Goal: Task Accomplishment & Management: Manage account settings

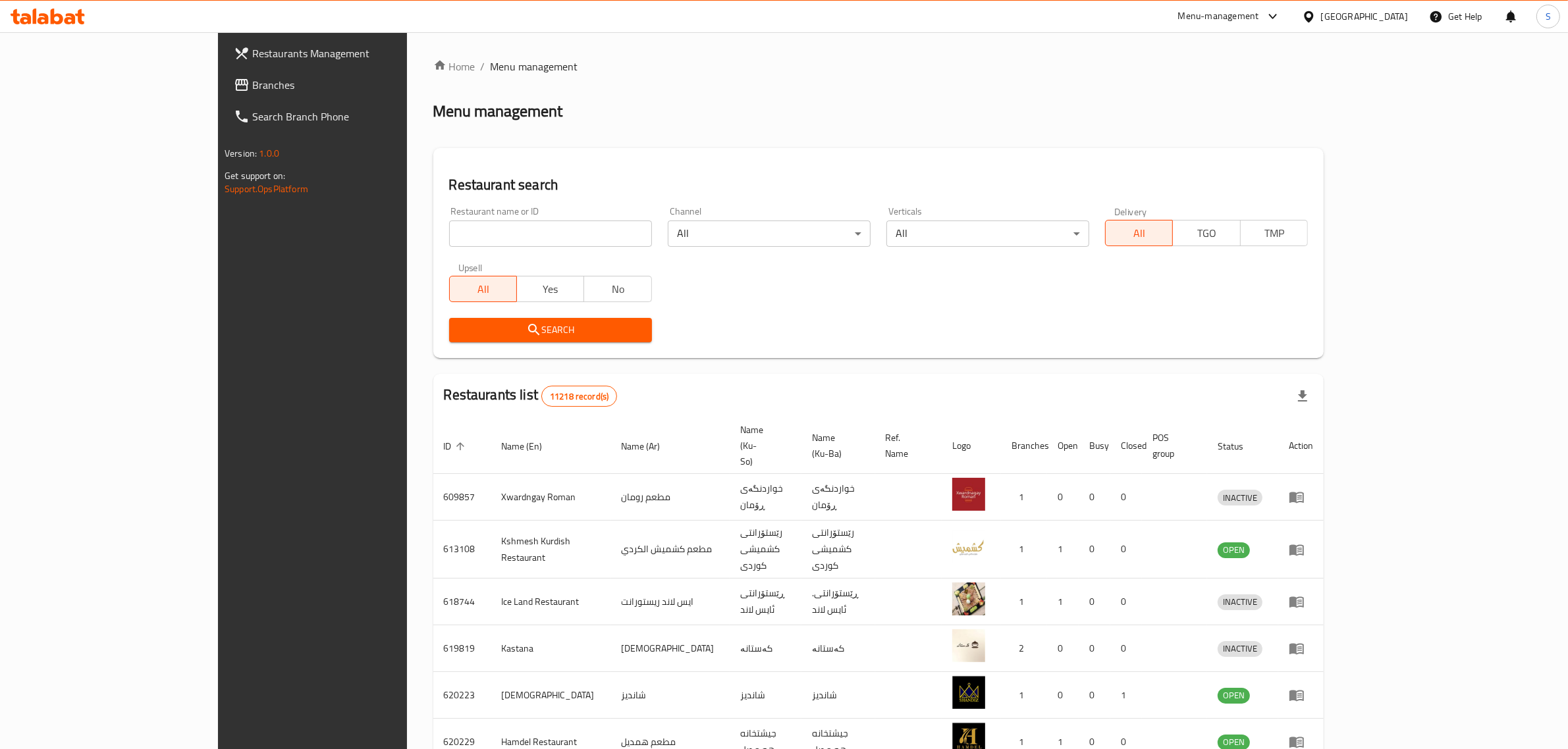
click at [495, 225] on div "Home / Menu management Menu management Restaurant search Restaurant name or ID …" at bounding box center [878, 528] width 890 height 939
click at [495, 225] on input "search" at bounding box center [550, 234] width 203 height 26
type input "hosta res"
click button "Search" at bounding box center [550, 330] width 203 height 24
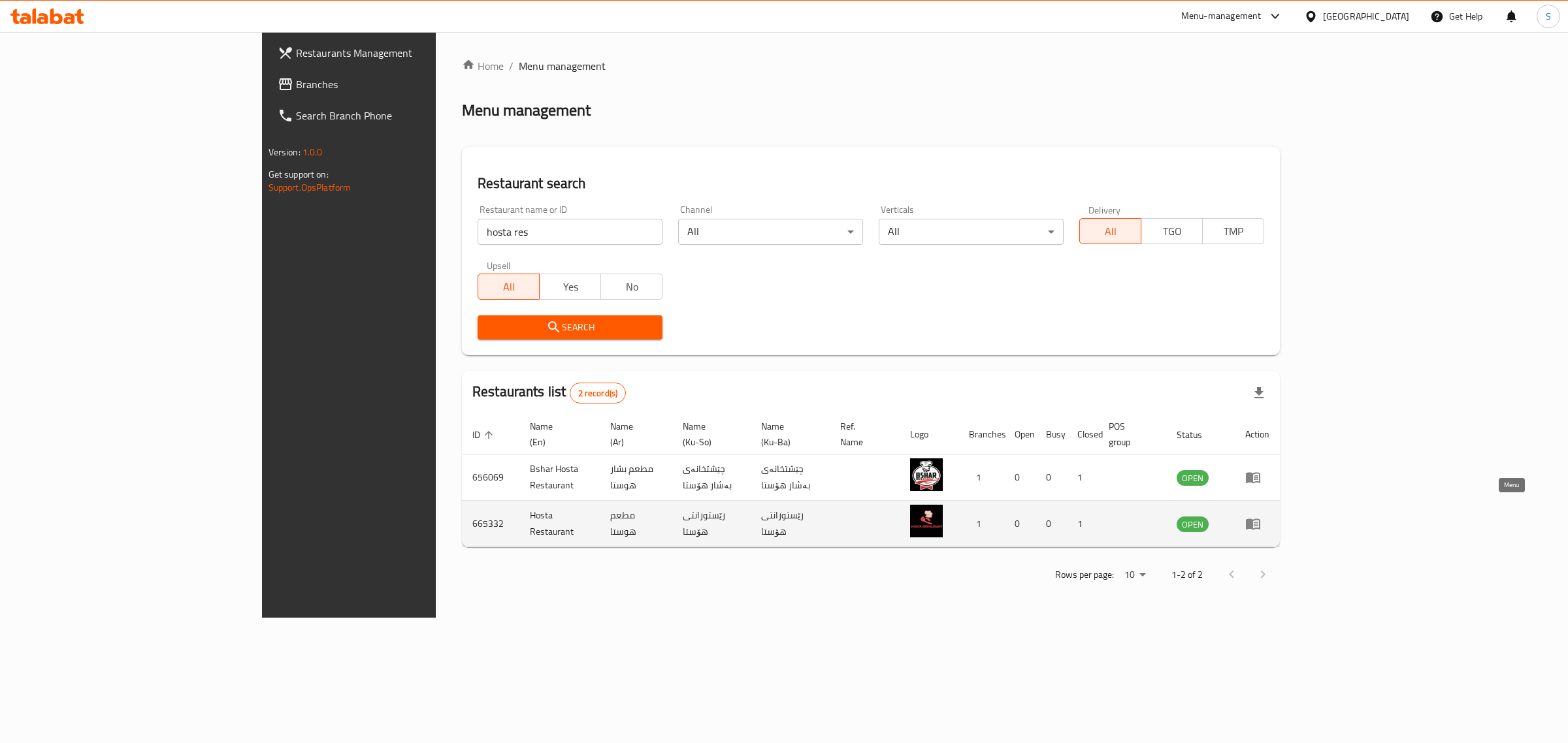
click at [1260, 519] on icon "enhanced table" at bounding box center [1253, 525] width 14 height 11
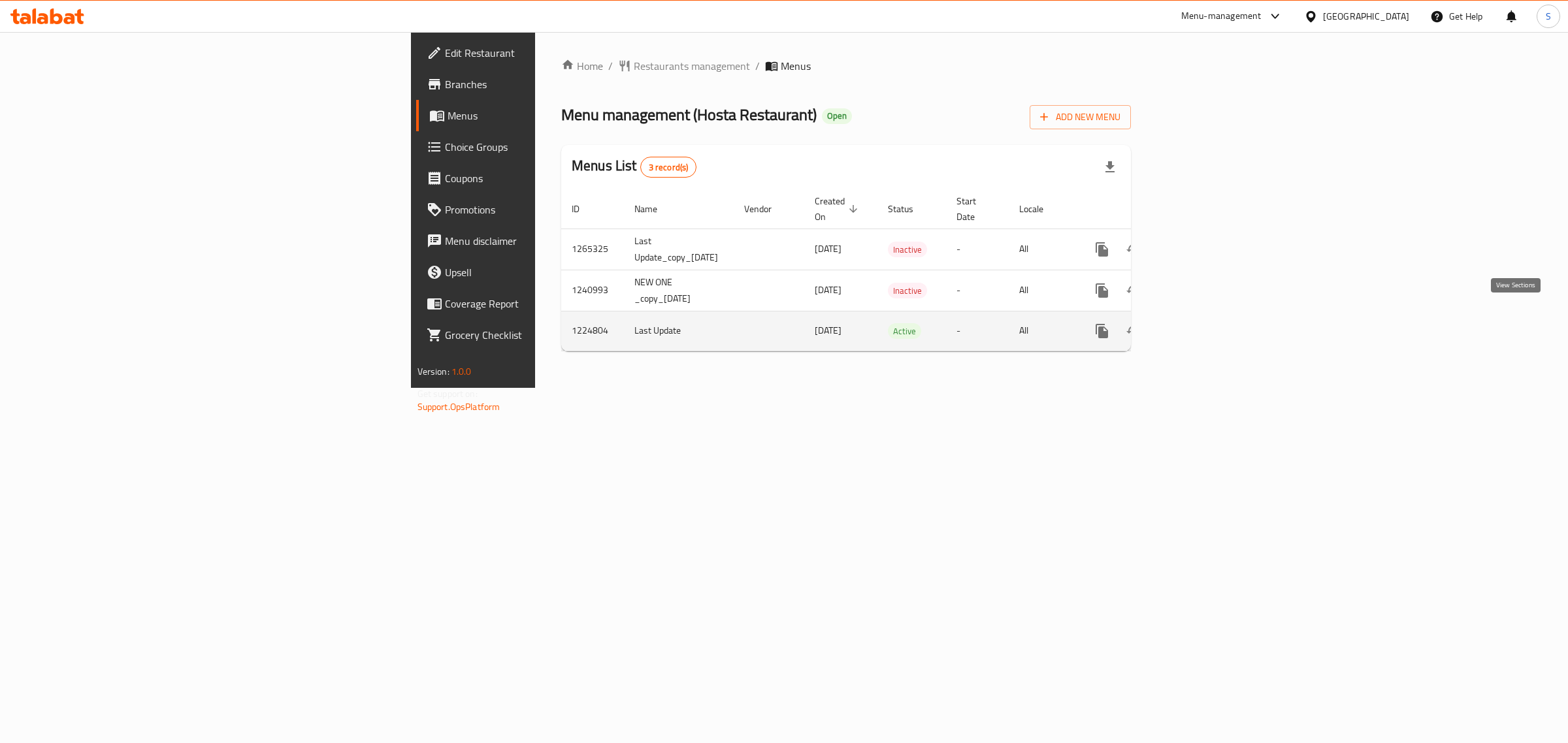
click at [1202, 325] on icon "enhanced table" at bounding box center [1196, 331] width 12 height 12
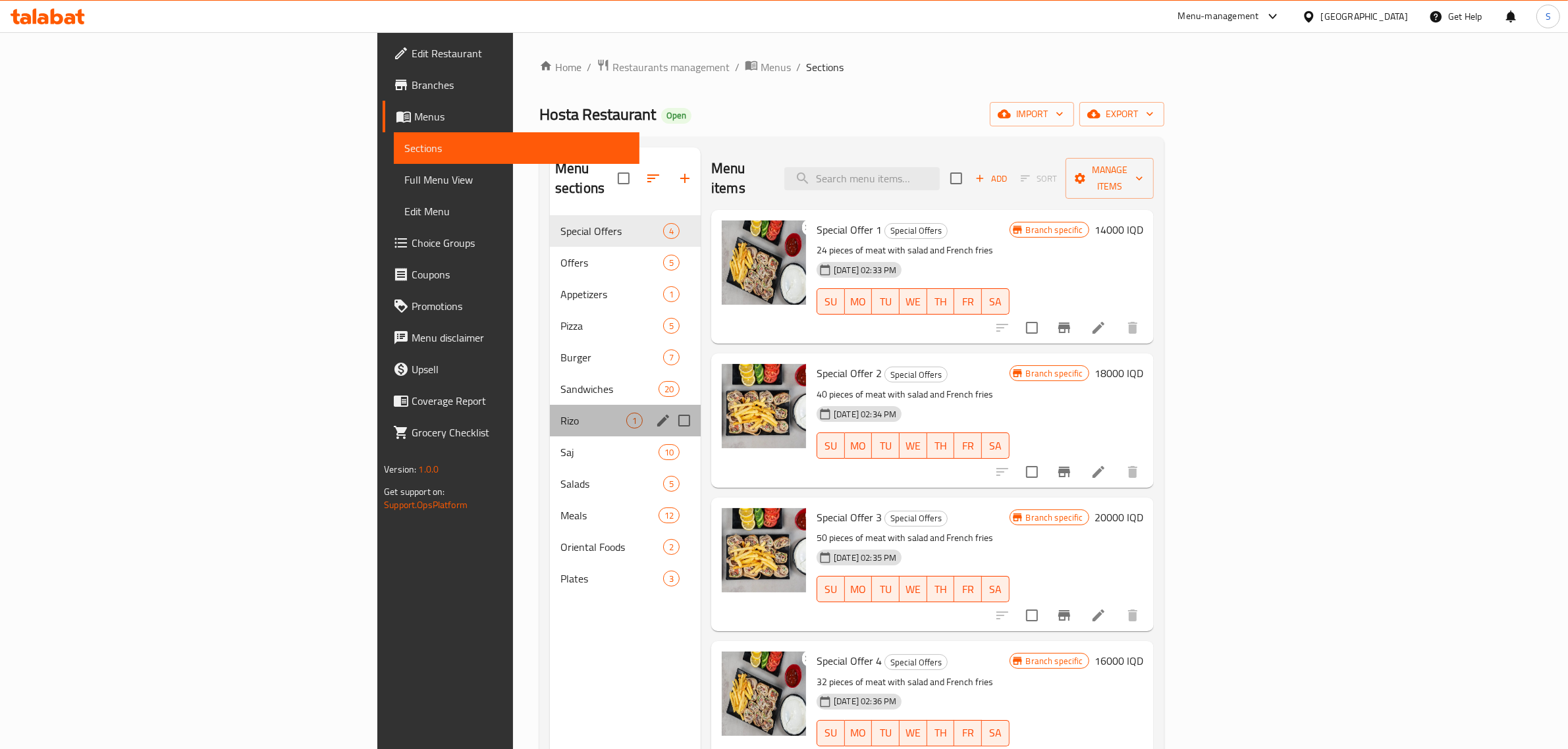
click at [550, 410] on div "Rizo 1" at bounding box center [625, 421] width 151 height 32
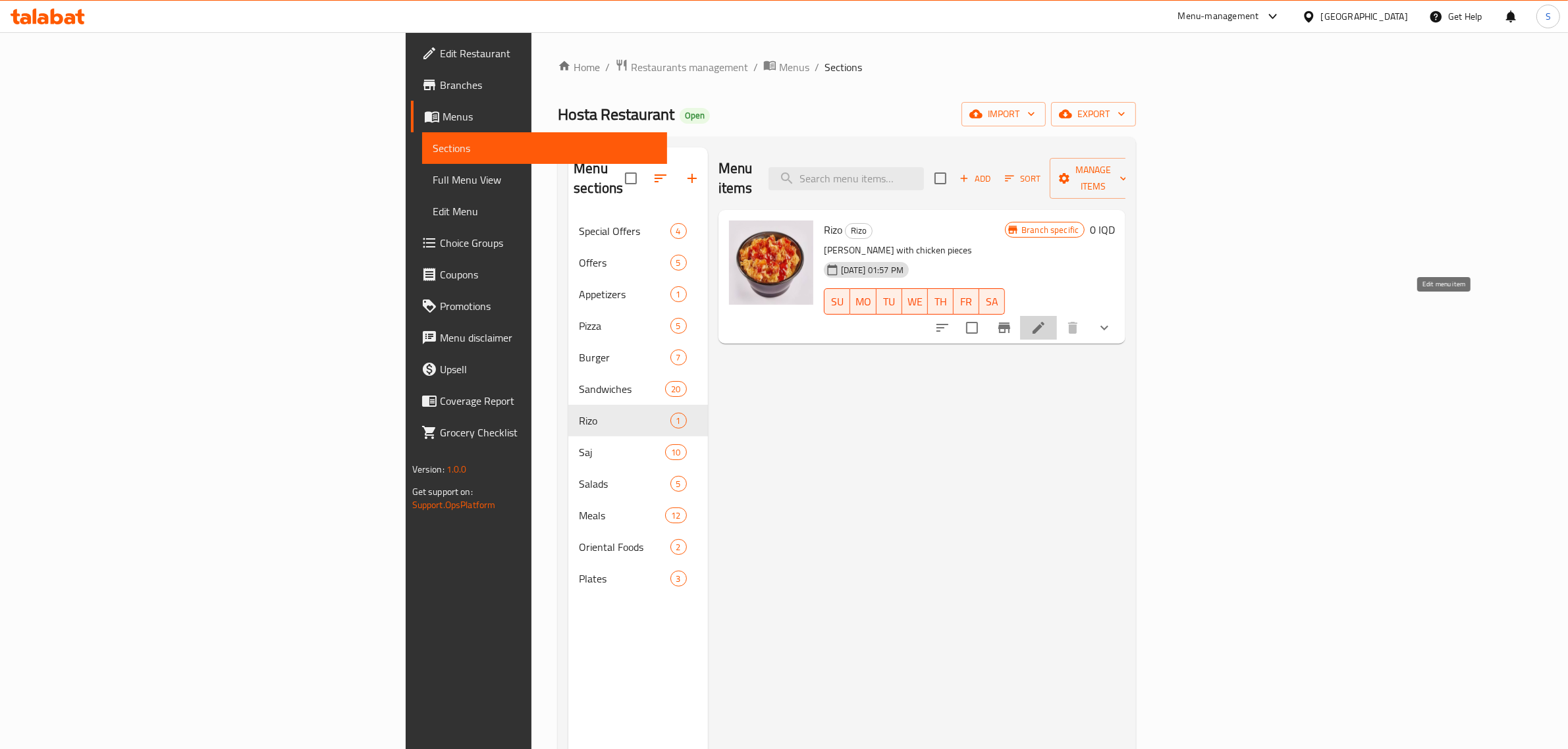
click at [1047, 320] on icon at bounding box center [1038, 327] width 16 height 16
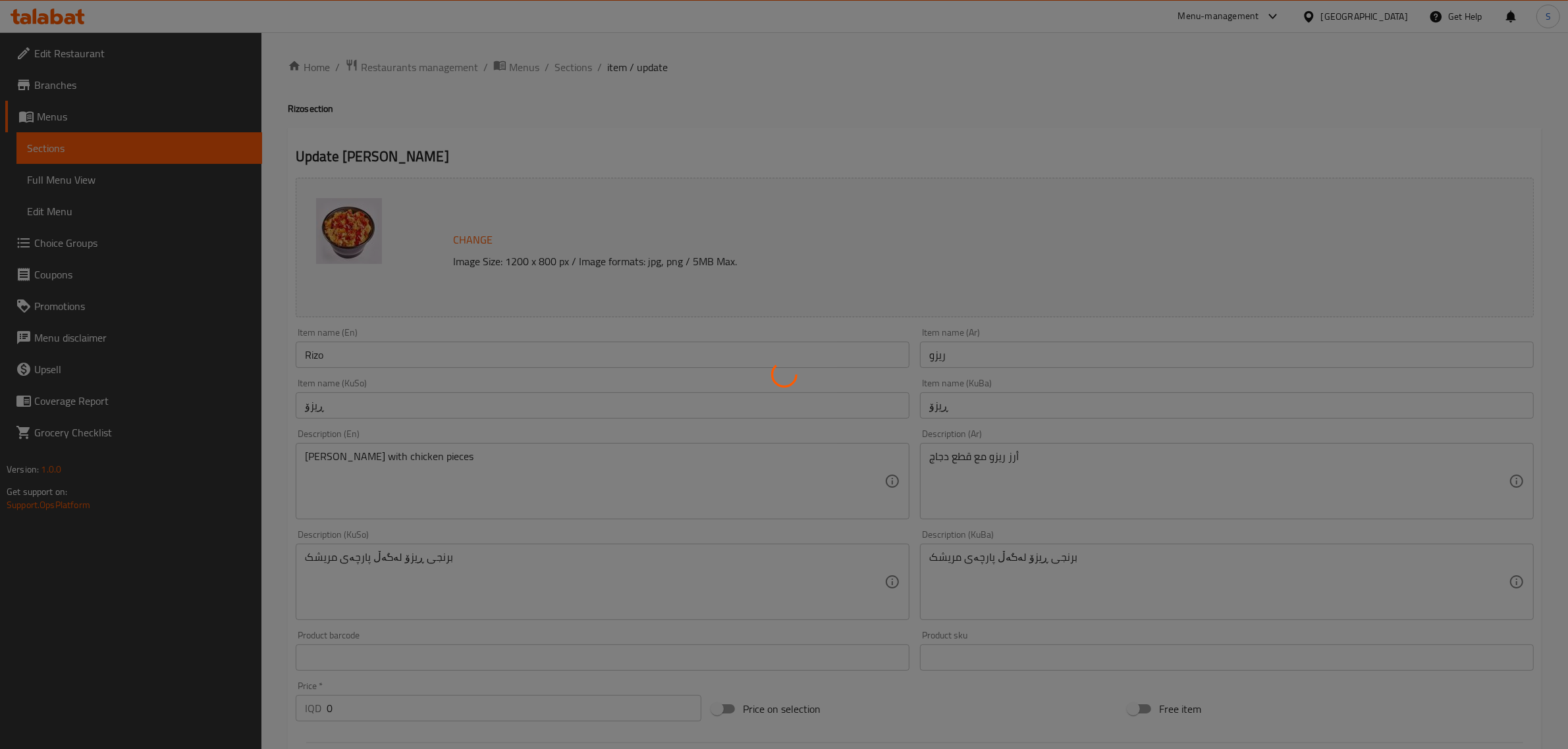
type input "إختيارك من الحجم:"
type input "هەڵبژاردنت لە قەبارە:"
type input "1"
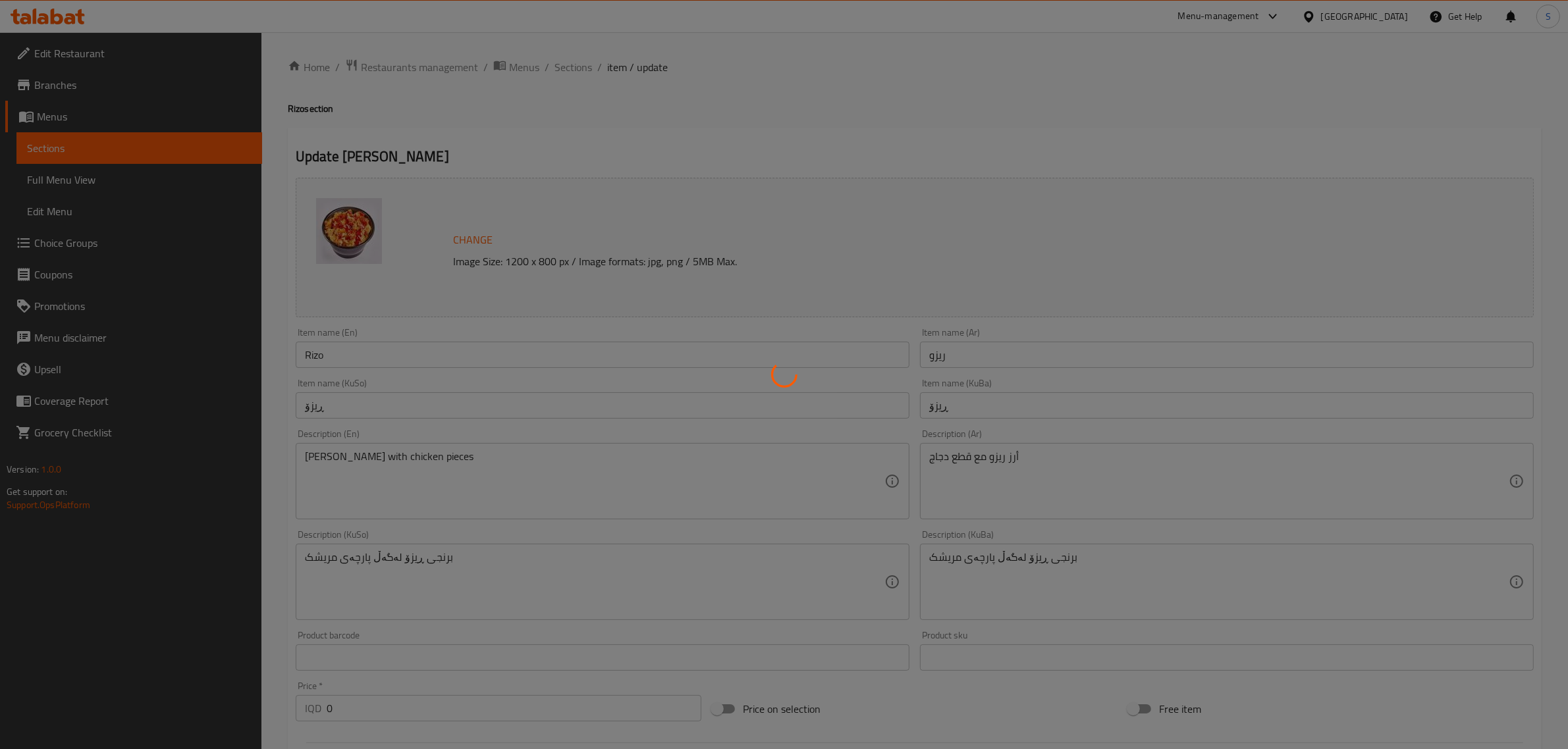
type input "إختيارك من المشروب:"
type input "هەڵبژاردنت لە خواردنەوە:"
type input "0"
type input "1"
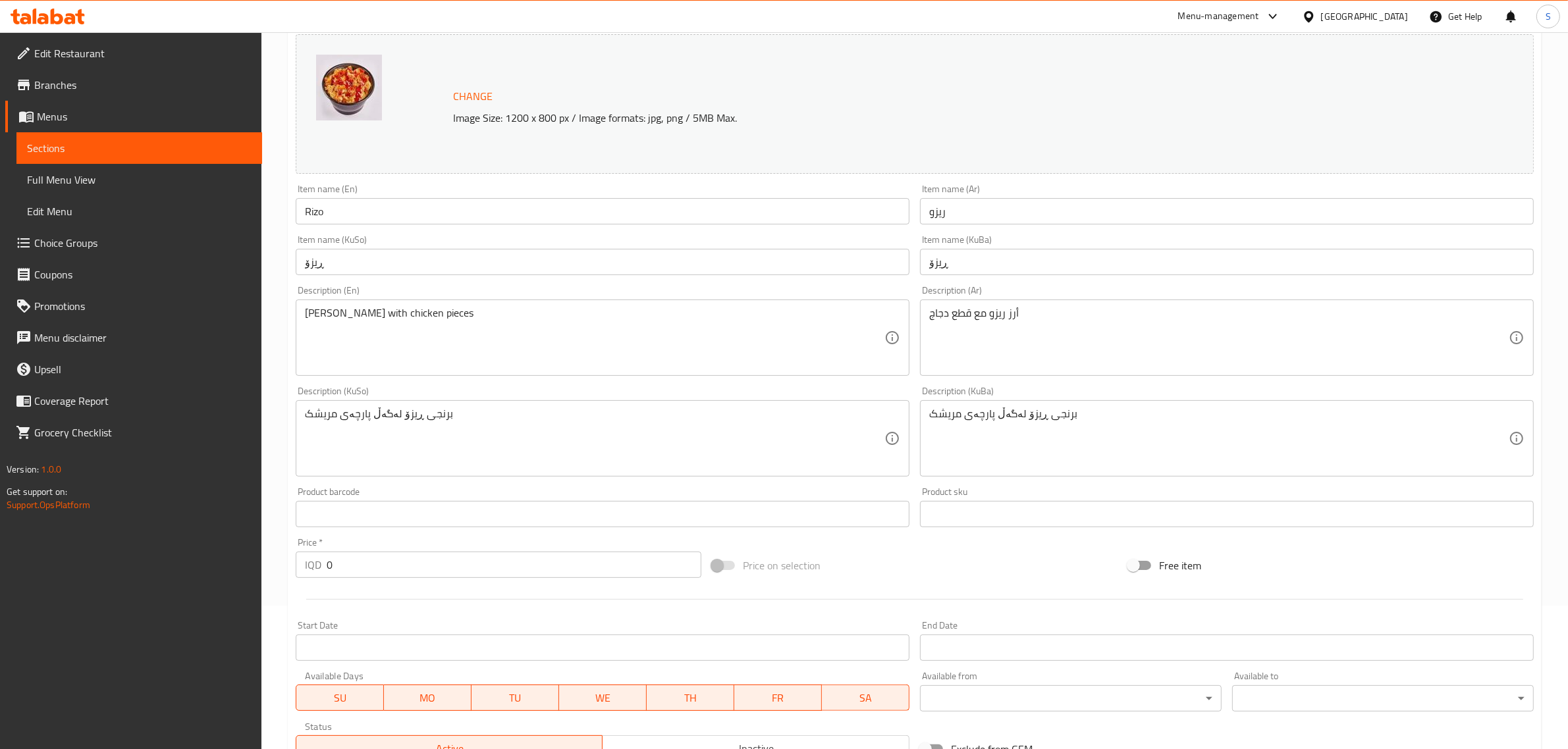
scroll to position [491, 0]
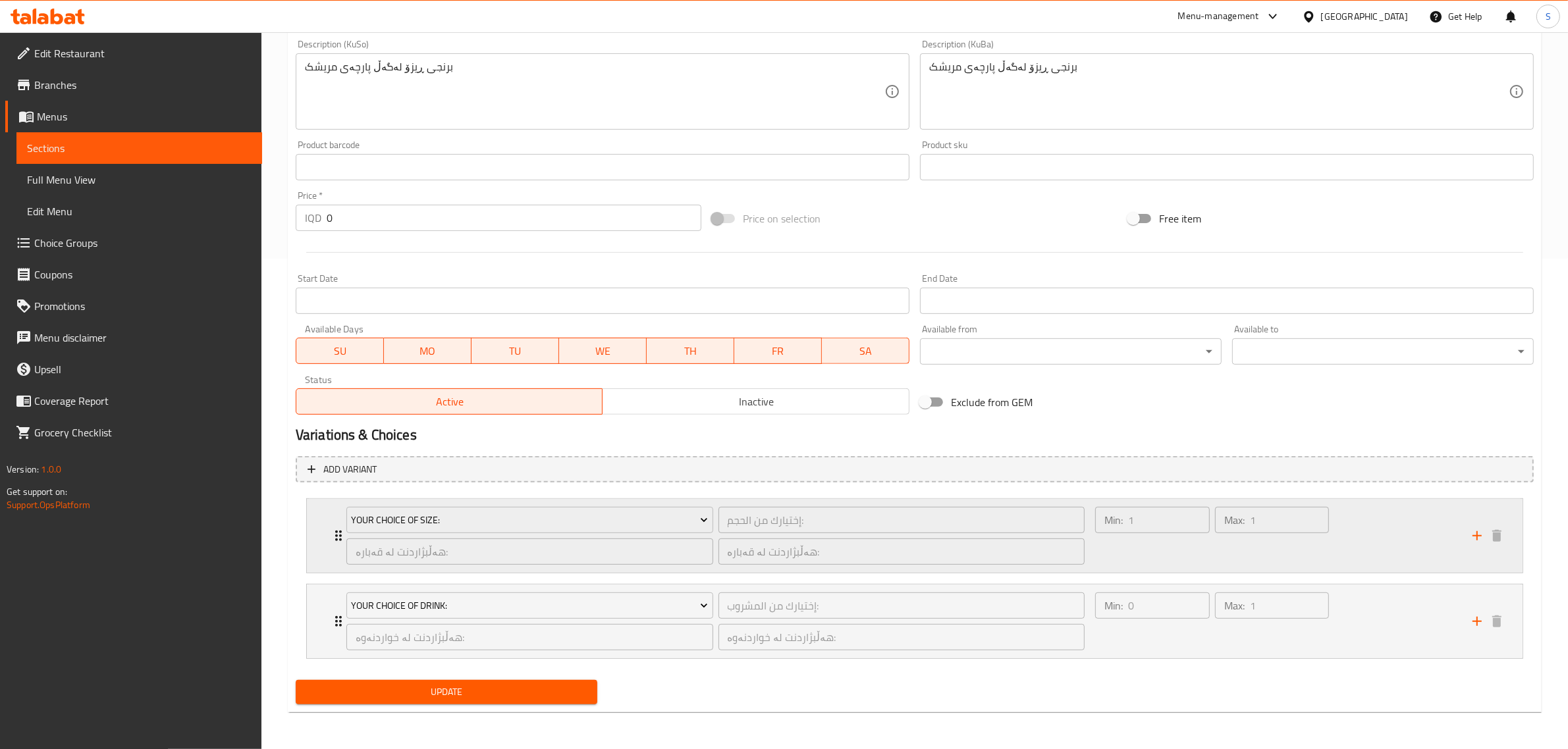
click at [343, 551] on div "Your Choice Of Size: إختيارك من الحجم: ​ هەڵبژاردنت لە قەبارە: ​ هەڵبژاردنت لە …" at bounding box center [715, 536] width 754 height 74
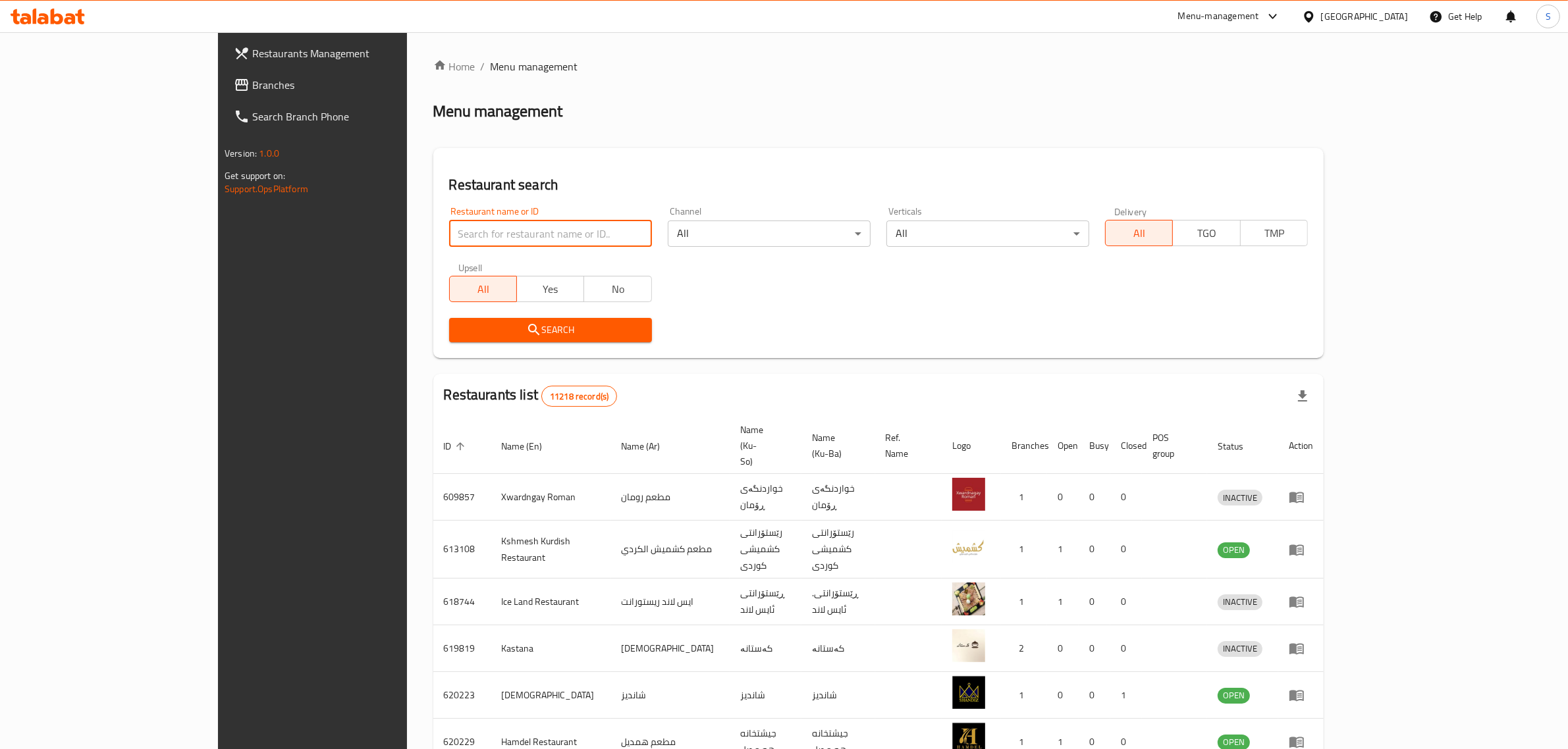
click at [521, 242] on input "search" at bounding box center [550, 234] width 203 height 26
type input "h"
type input "hosta res"
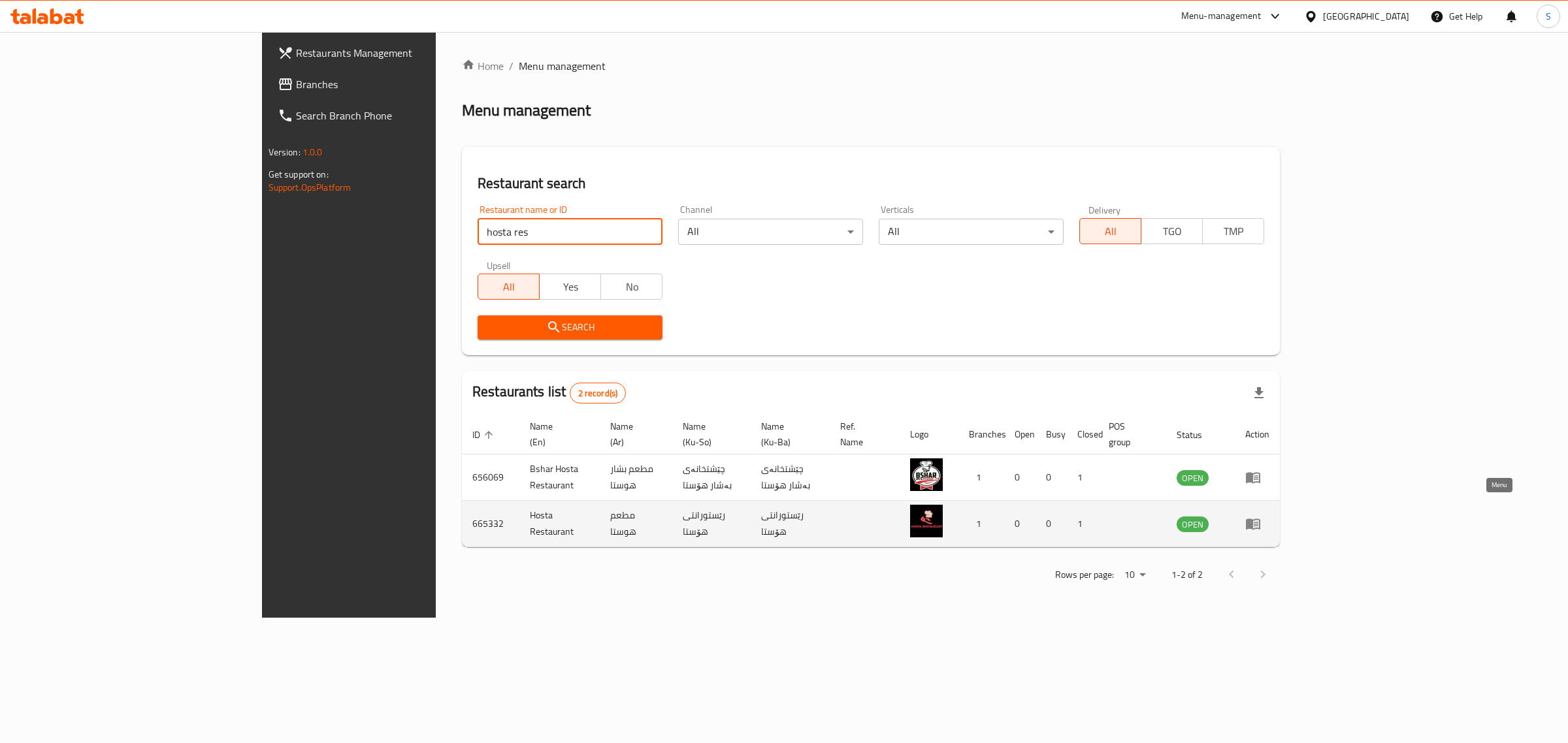
click at [1260, 519] on icon "enhanced table" at bounding box center [1253, 525] width 14 height 11
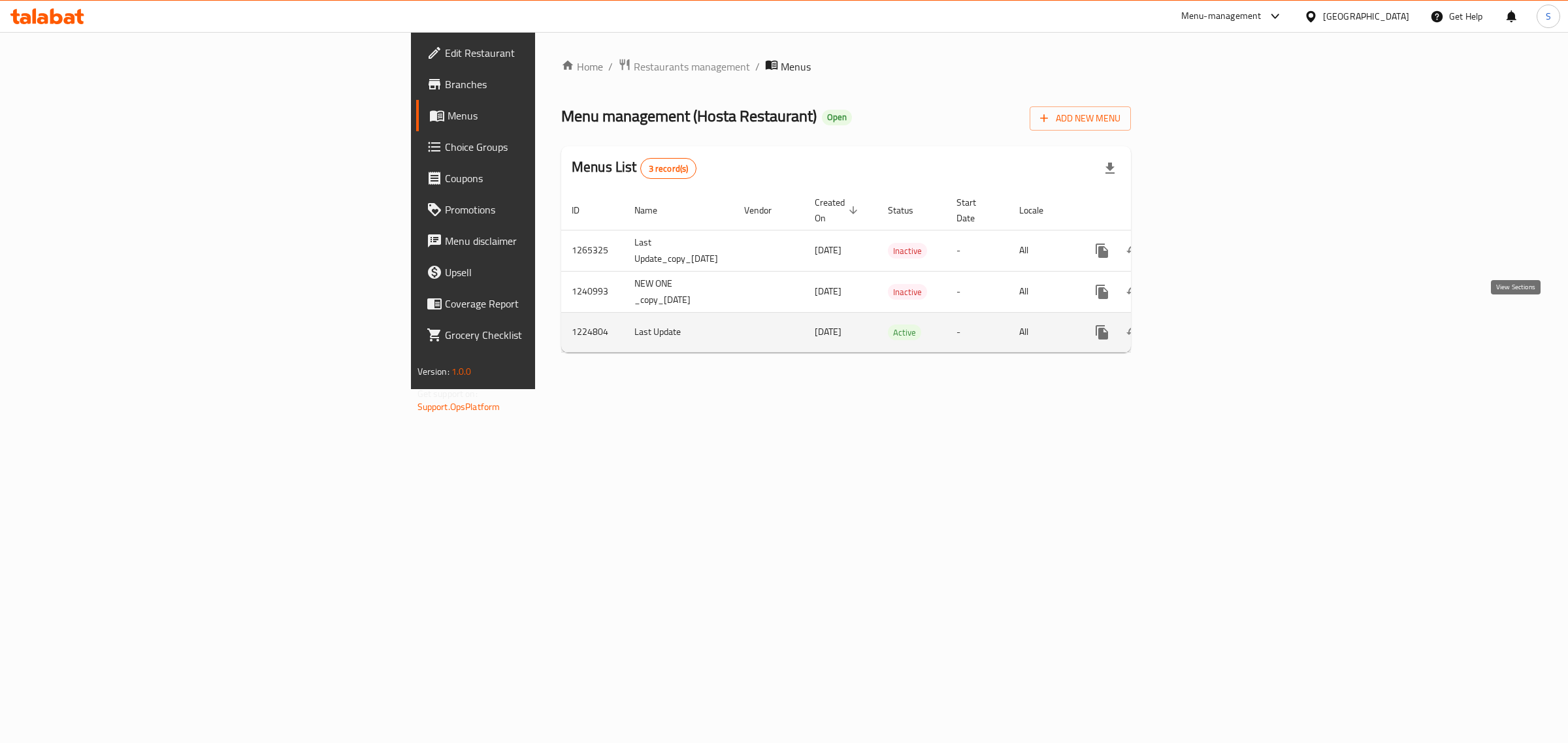
click at [1204, 325] on icon "enhanced table" at bounding box center [1196, 332] width 16 height 16
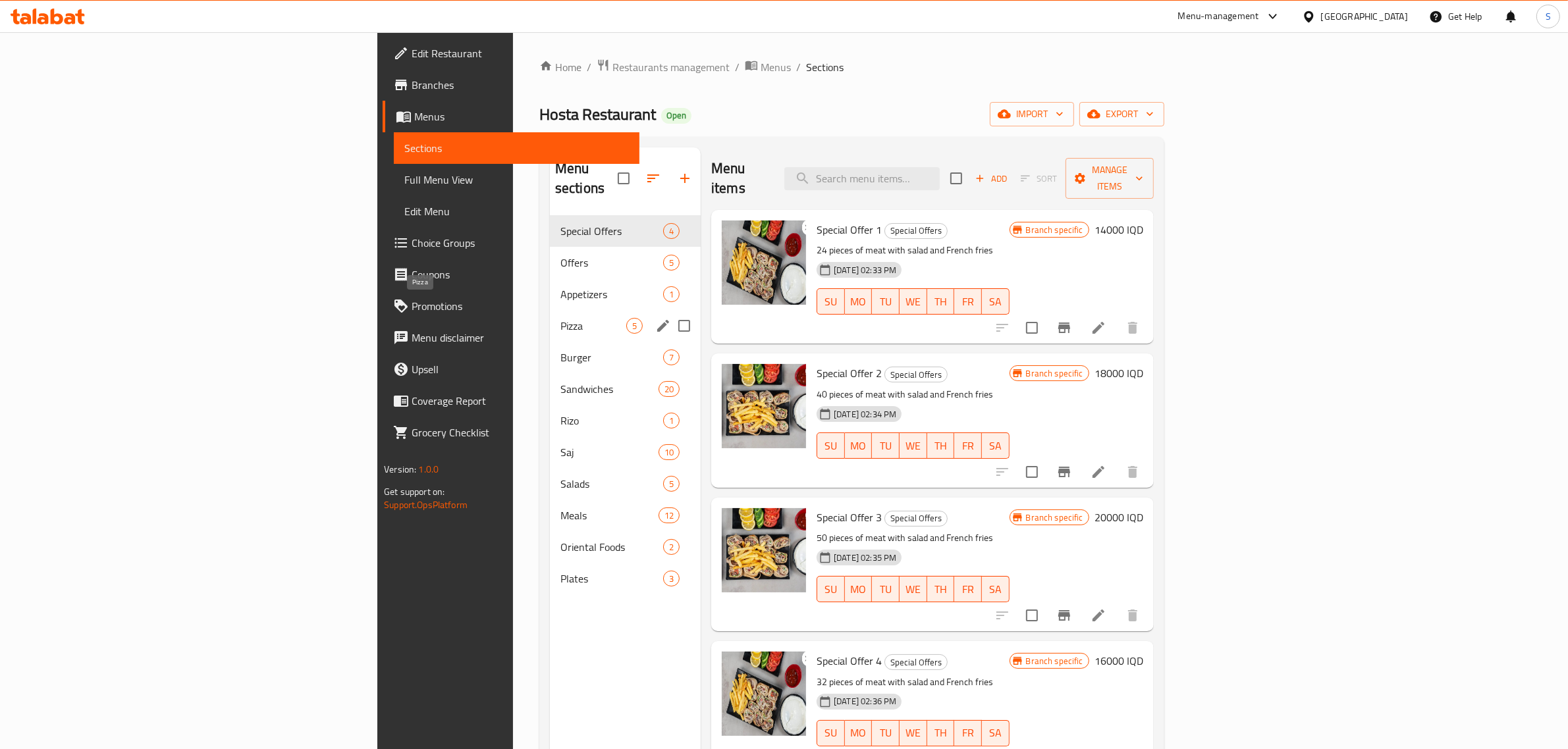
click at [560, 318] on span "Pizza" at bounding box center [593, 325] width 66 height 16
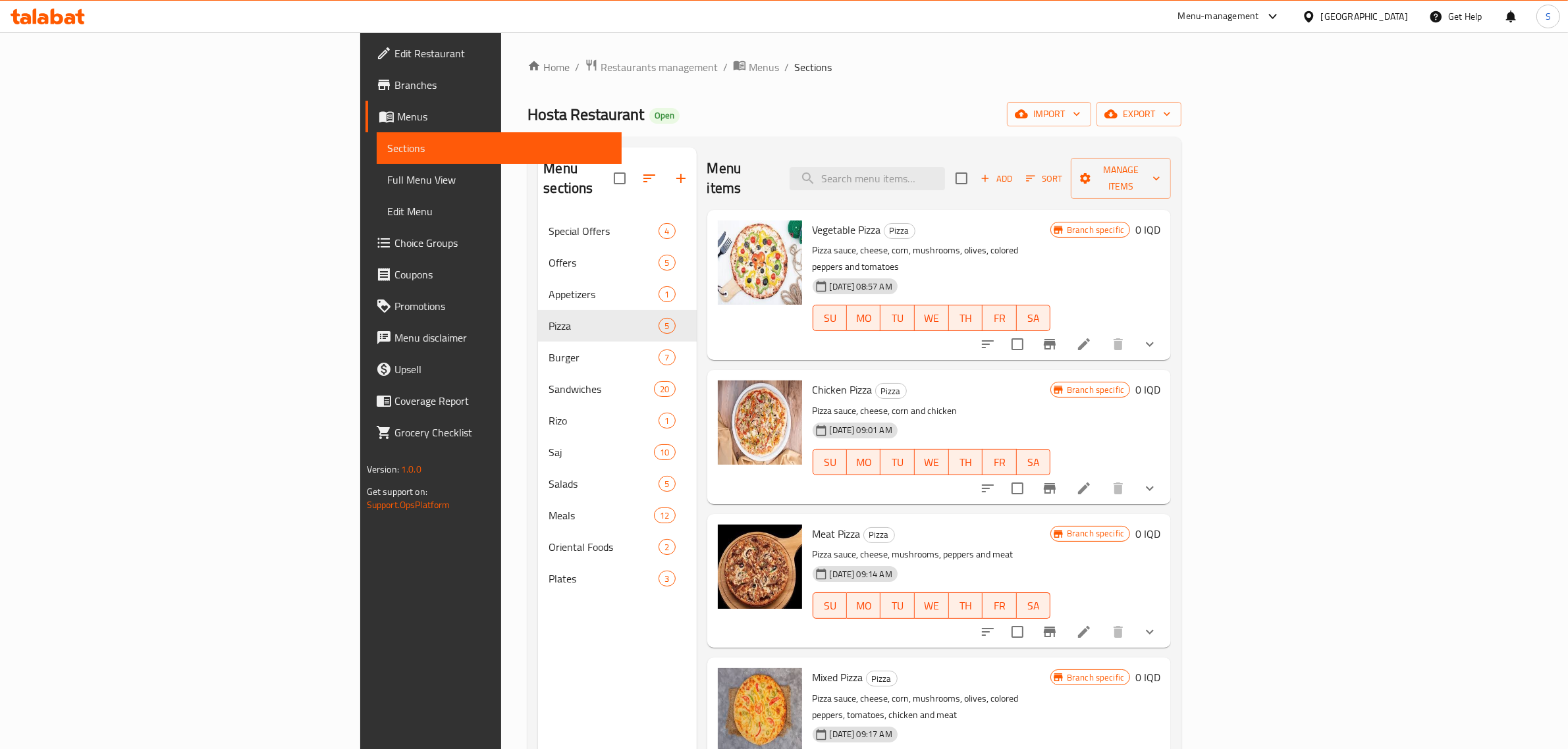
click at [1102, 477] on li at bounding box center [1083, 489] width 37 height 24
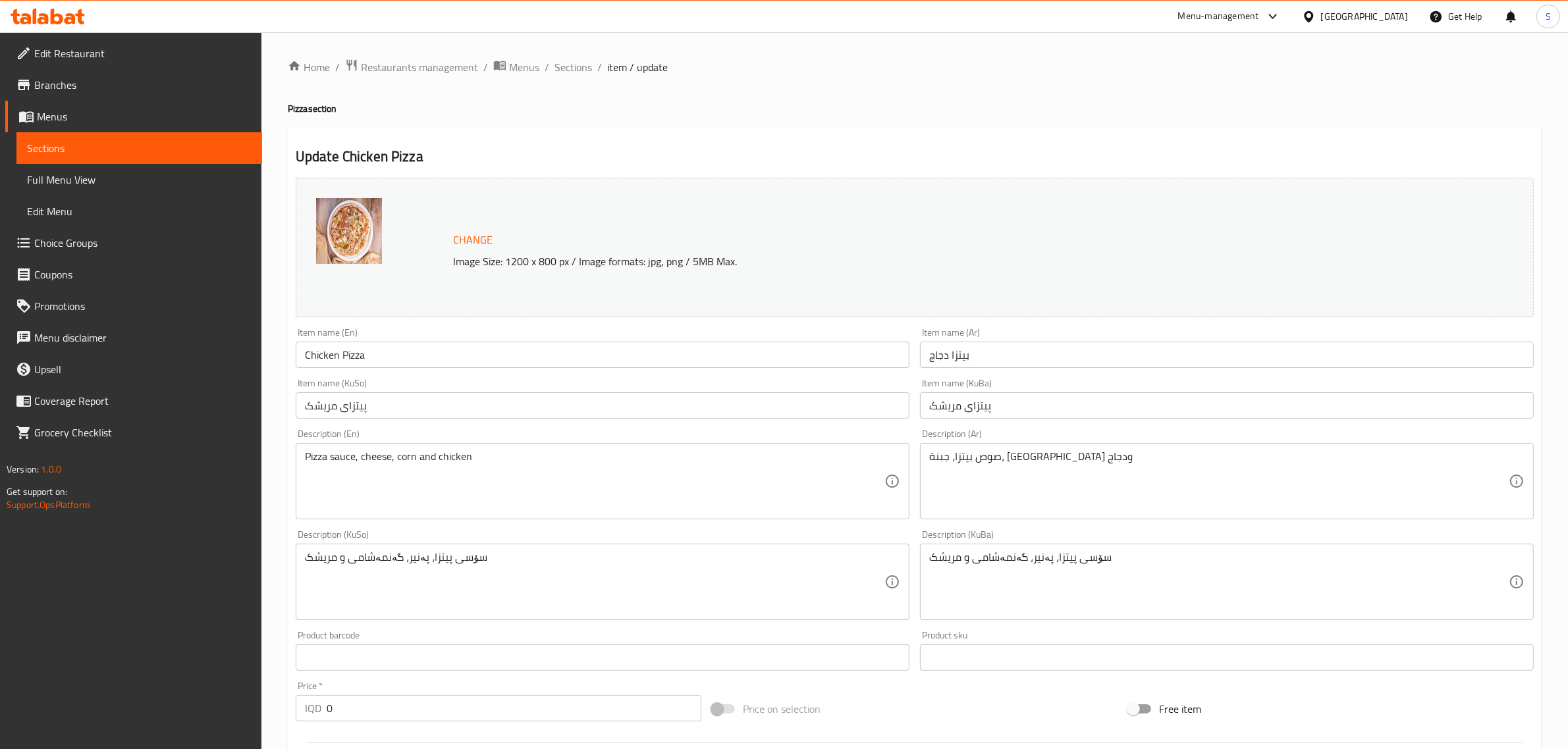
drag, startPoint x: 566, startPoint y: 73, endPoint x: 565, endPoint y: 84, distance: 11.0
click at [566, 73] on span "Sections" at bounding box center [573, 67] width 37 height 16
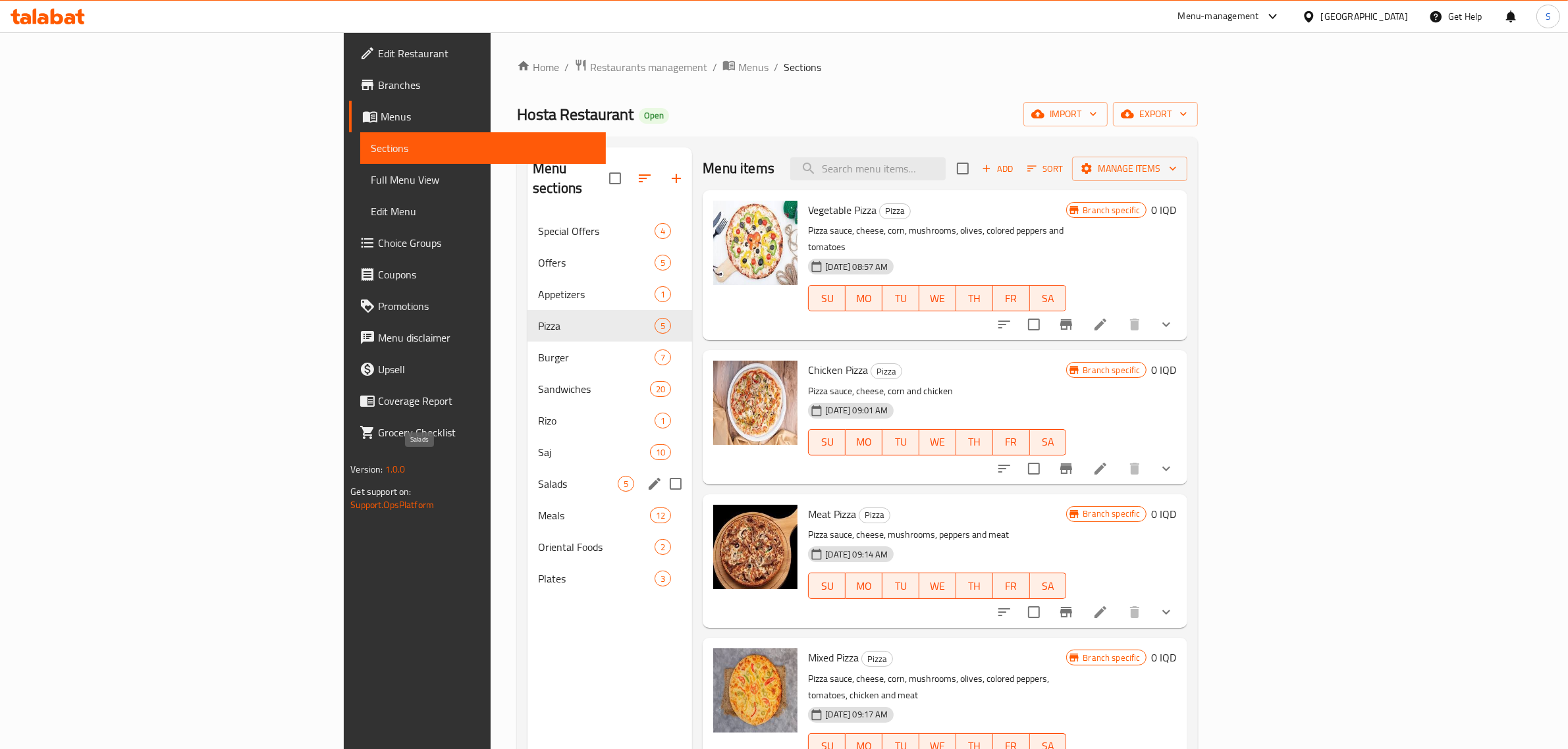
click at [538, 476] on span "Salads" at bounding box center [577, 484] width 80 height 16
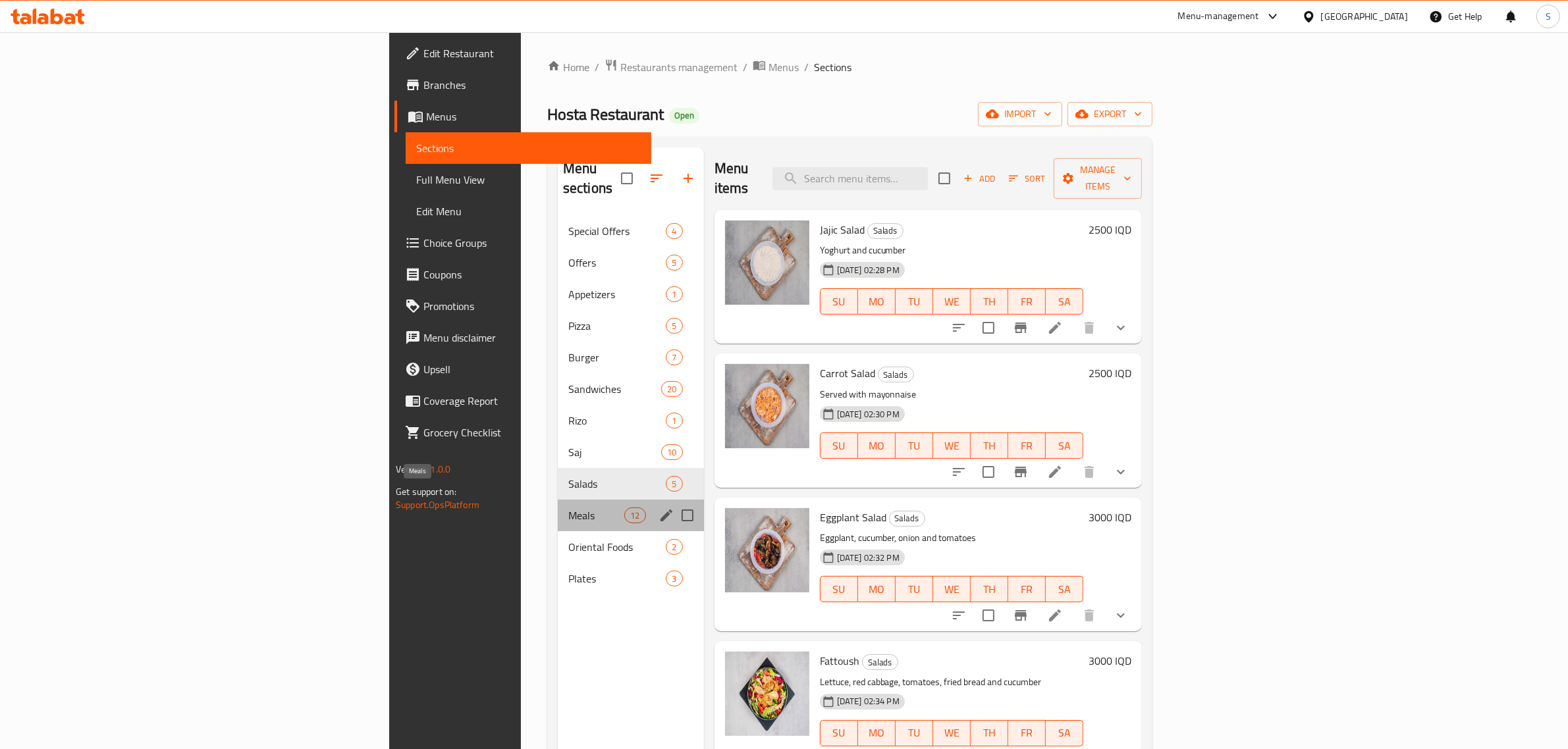
click at [568, 507] on span "Meals" at bounding box center [596, 515] width 56 height 16
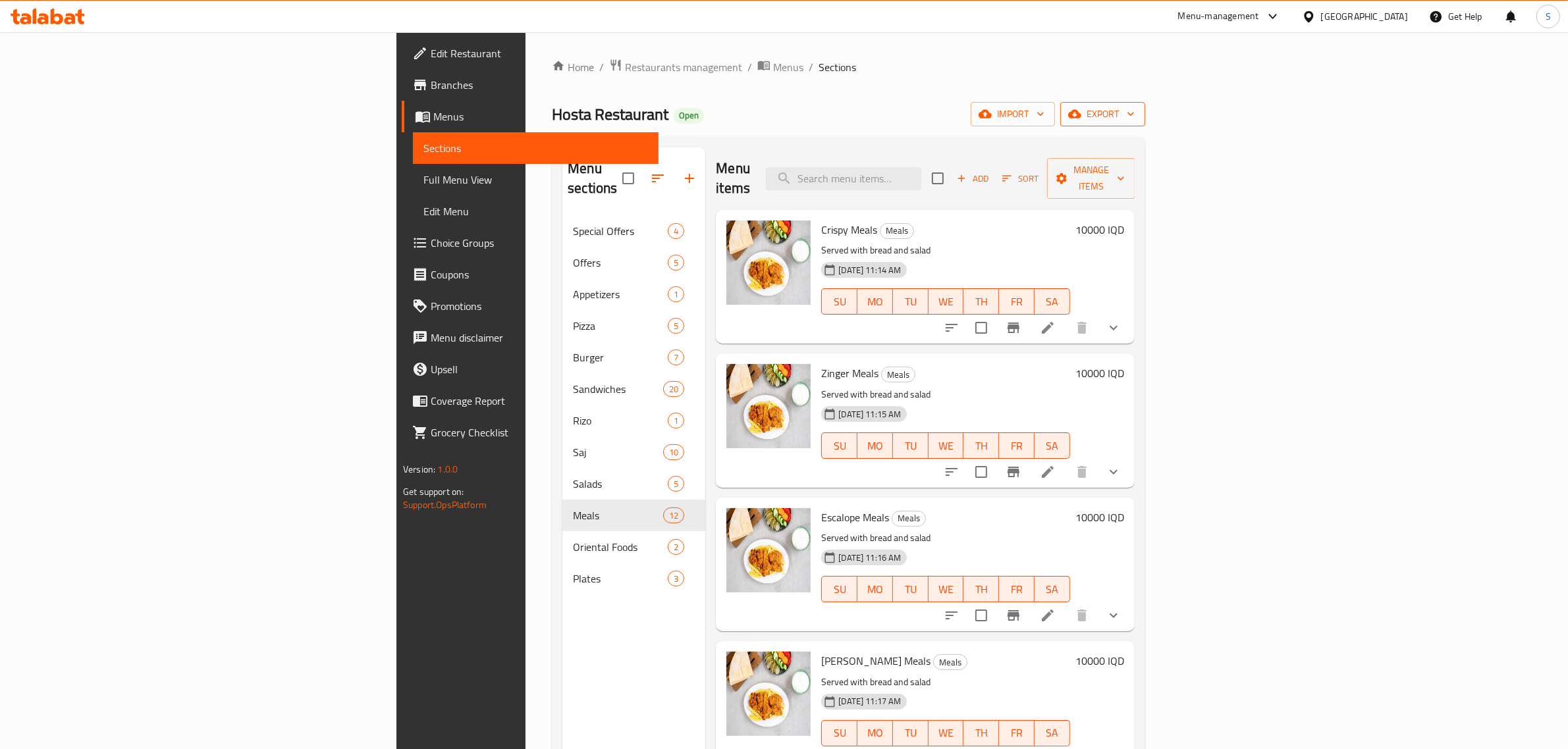
click at [1145, 104] on button "export" at bounding box center [1102, 114] width 85 height 24
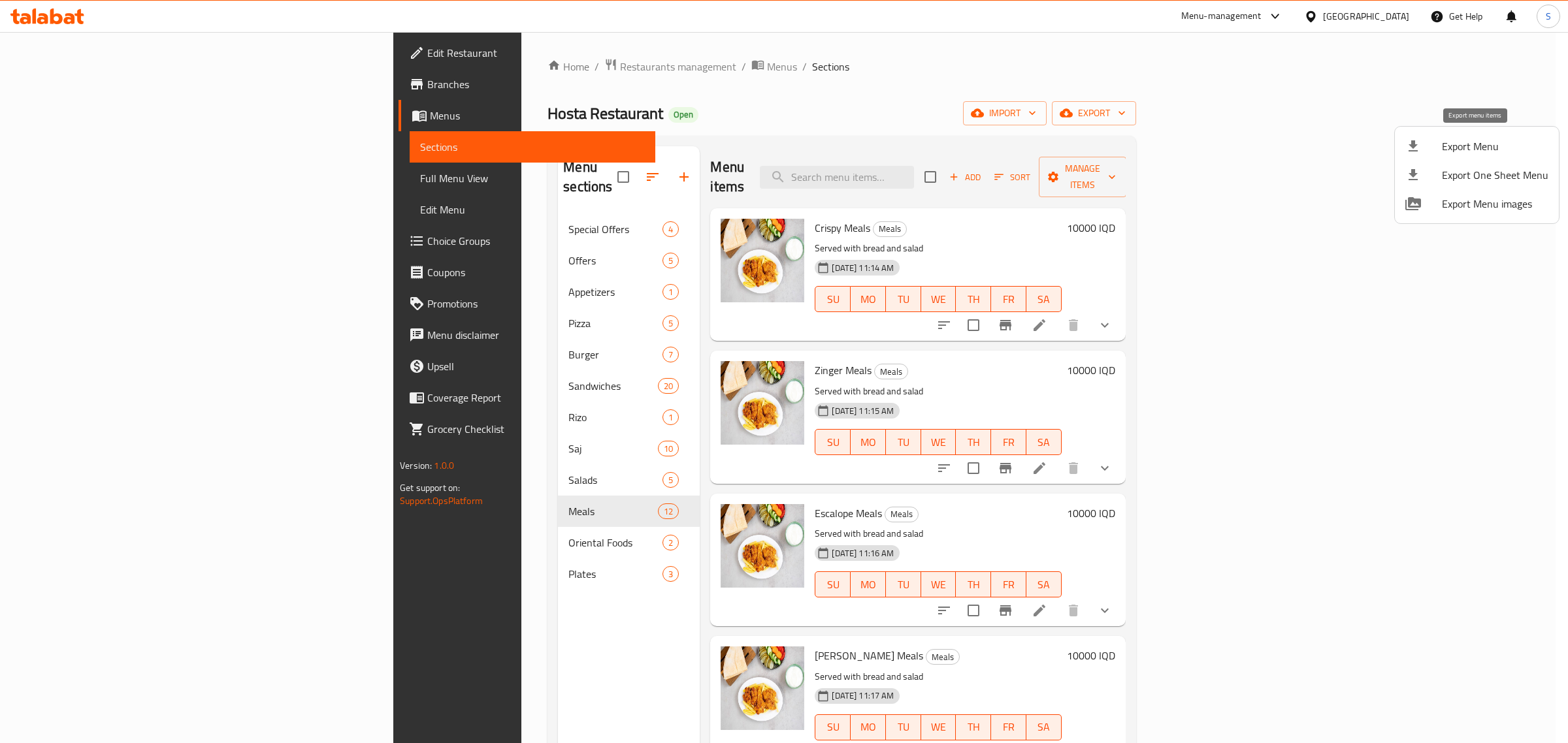
click at [1452, 154] on span "Export Menu" at bounding box center [1495, 146] width 106 height 16
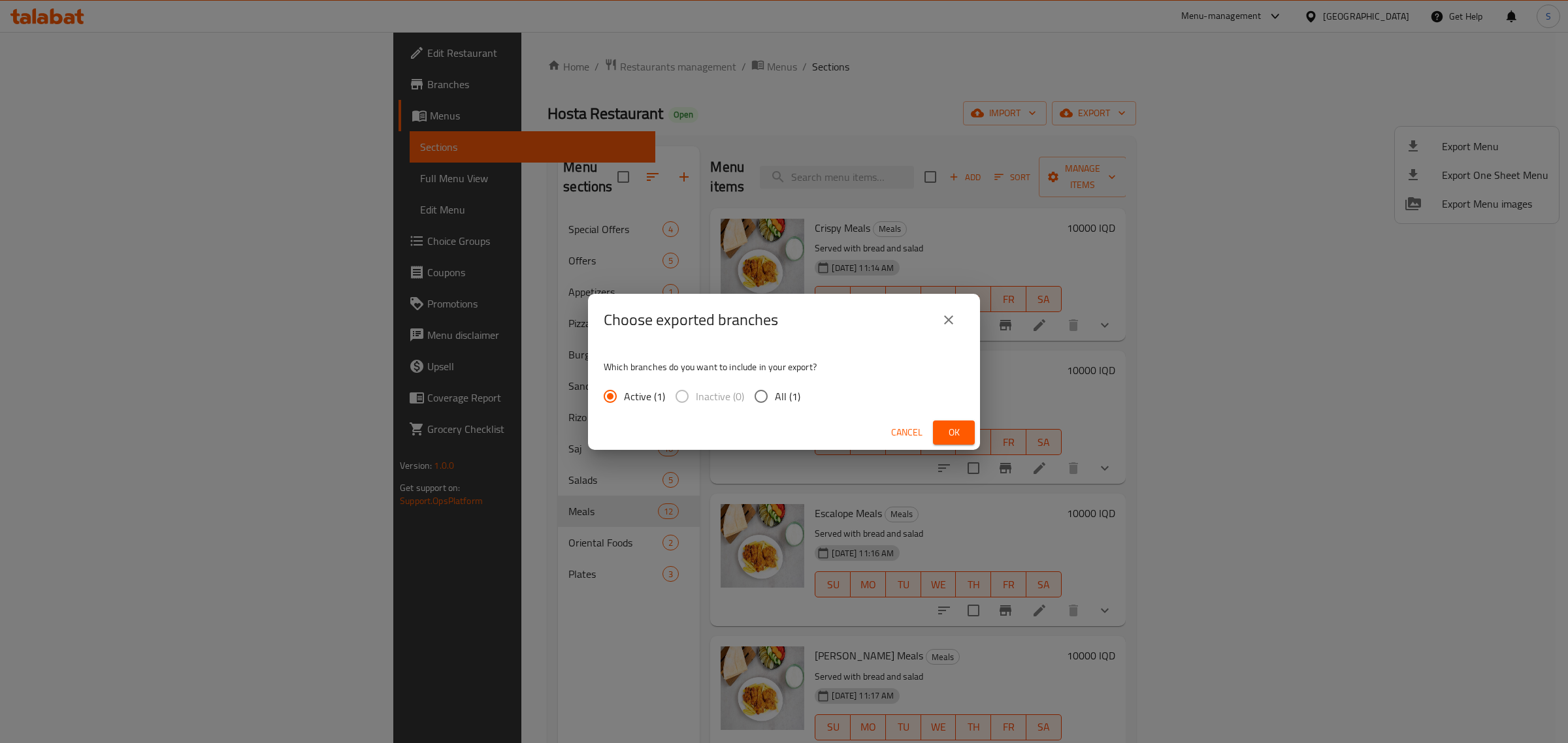
click at [947, 431] on span "Ok" at bounding box center [954, 433] width 21 height 16
